Goal: Task Accomplishment & Management: Manage account settings

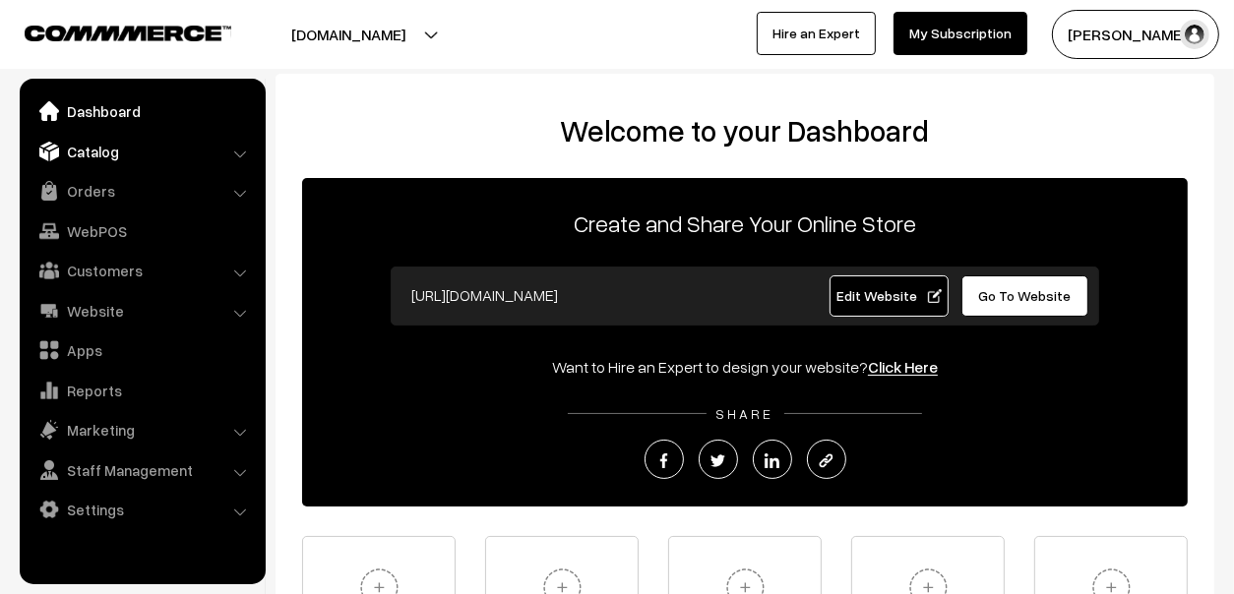
click at [80, 142] on link "Catalog" at bounding box center [142, 151] width 234 height 35
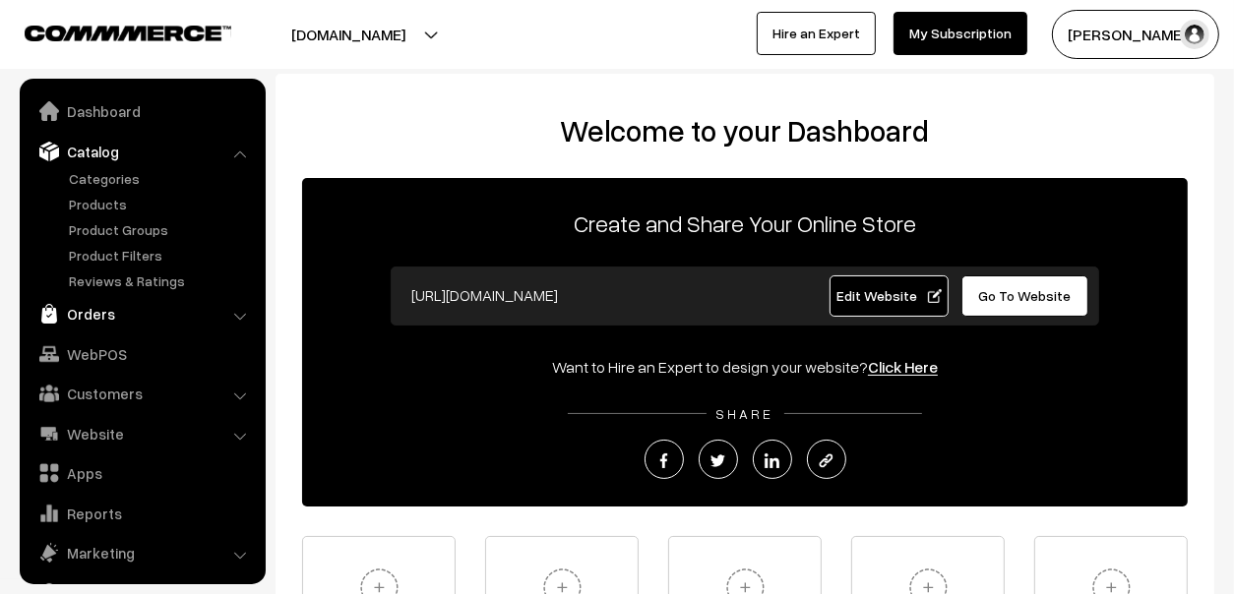
click at [83, 304] on link "Orders" at bounding box center [142, 313] width 234 height 35
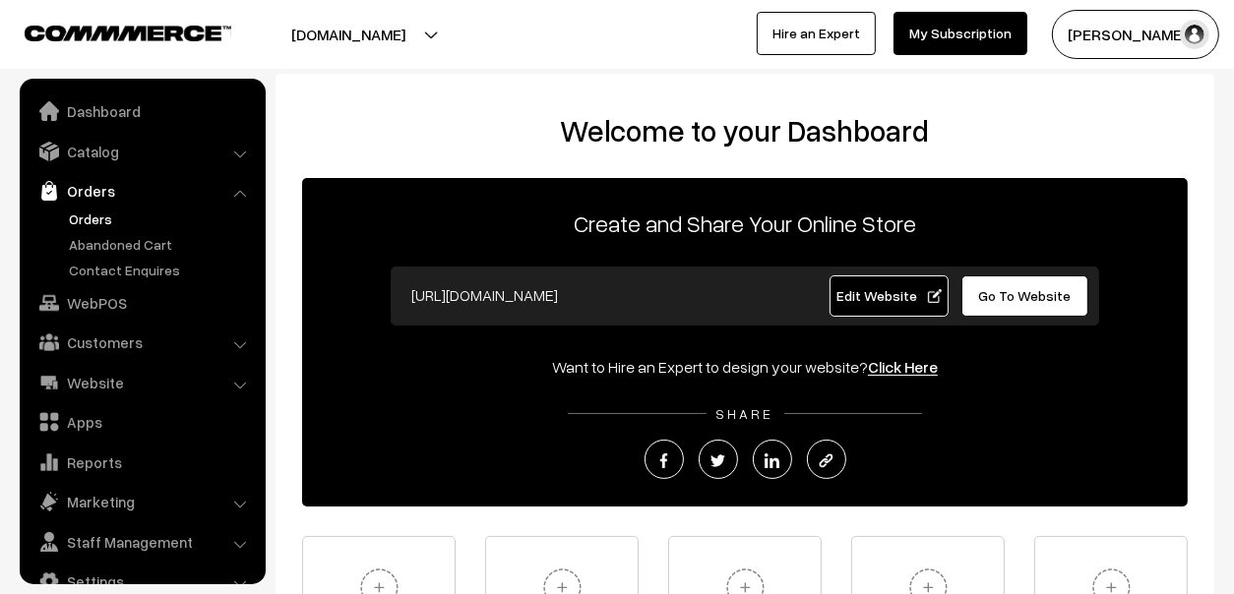
click at [111, 221] on link "Orders" at bounding box center [161, 219] width 195 height 21
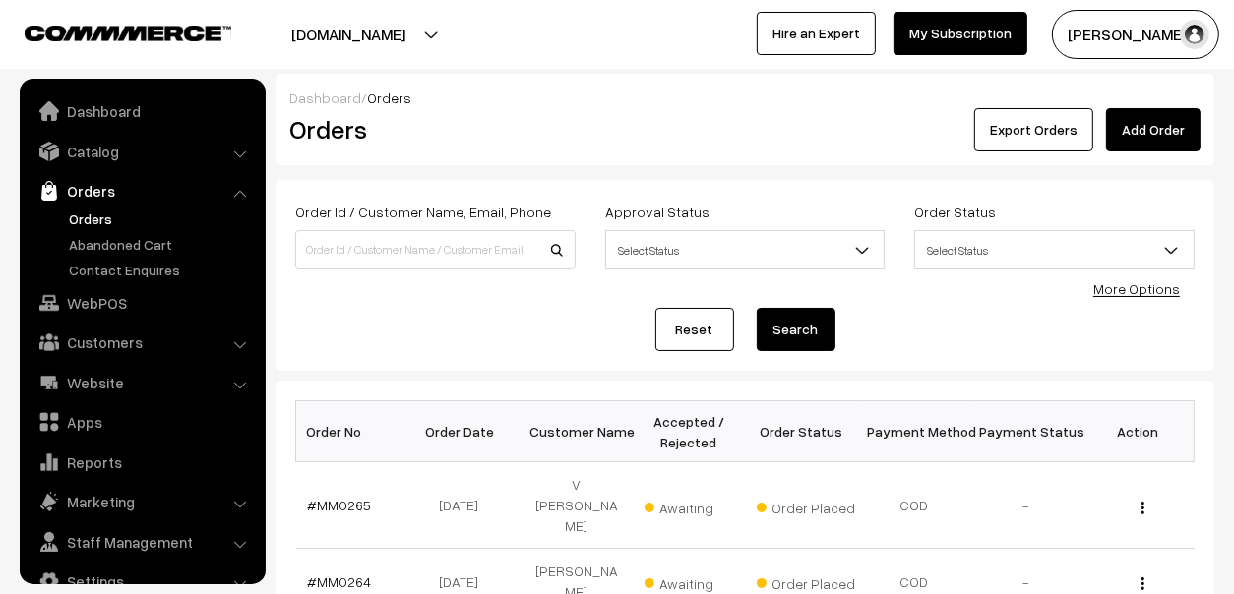
scroll to position [32, 0]
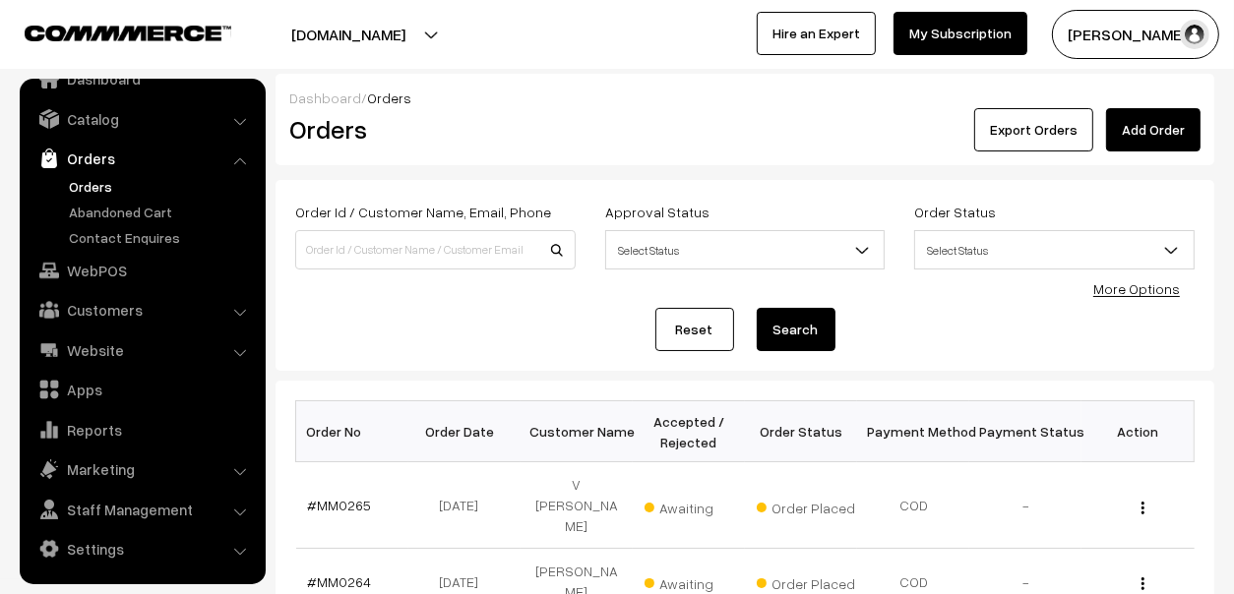
click at [88, 240] on link "Contact Enquires" at bounding box center [161, 237] width 195 height 21
click at [109, 202] on link "Abandoned Cart" at bounding box center [161, 212] width 195 height 21
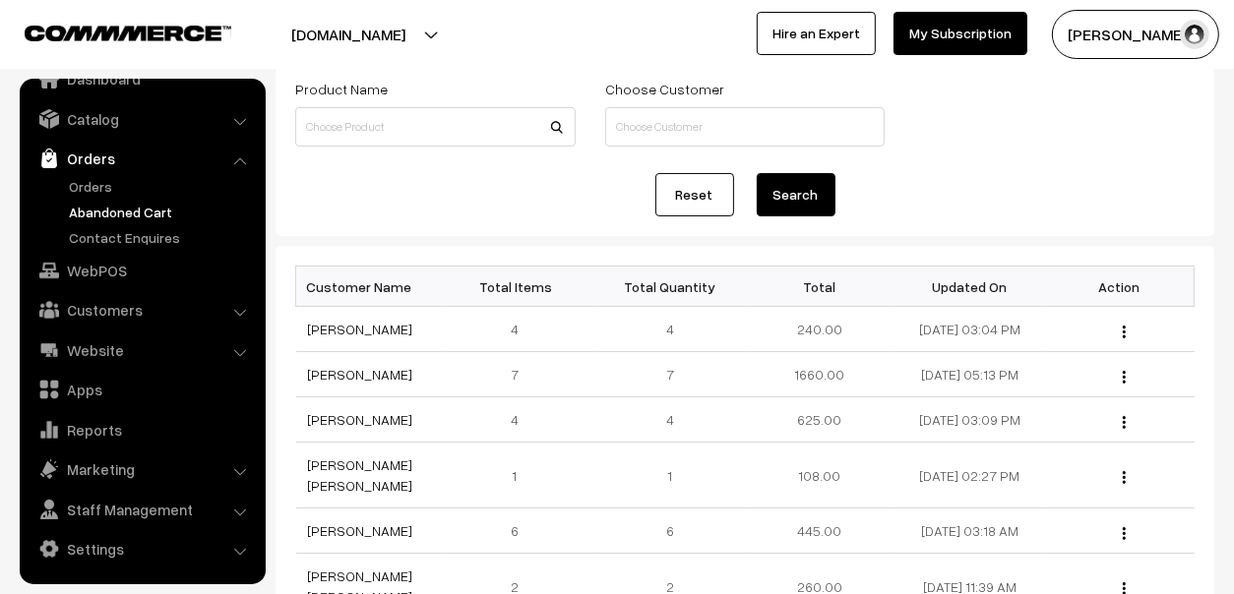
scroll to position [196, 0]
